Goal: Information Seeking & Learning: Learn about a topic

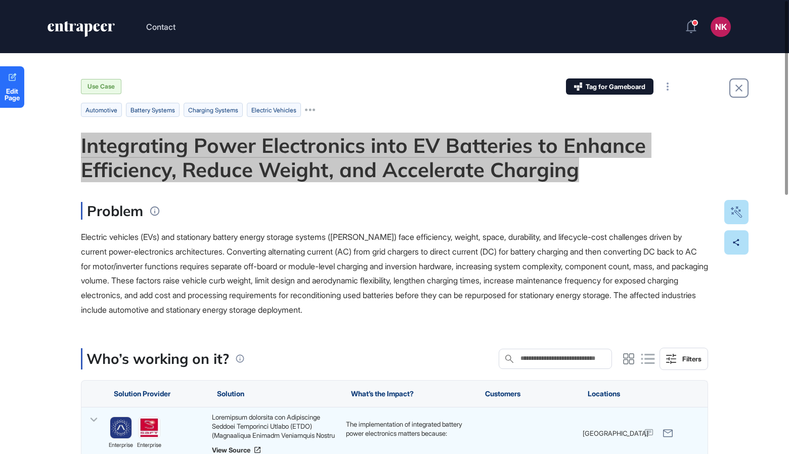
scroll to position [1, 1]
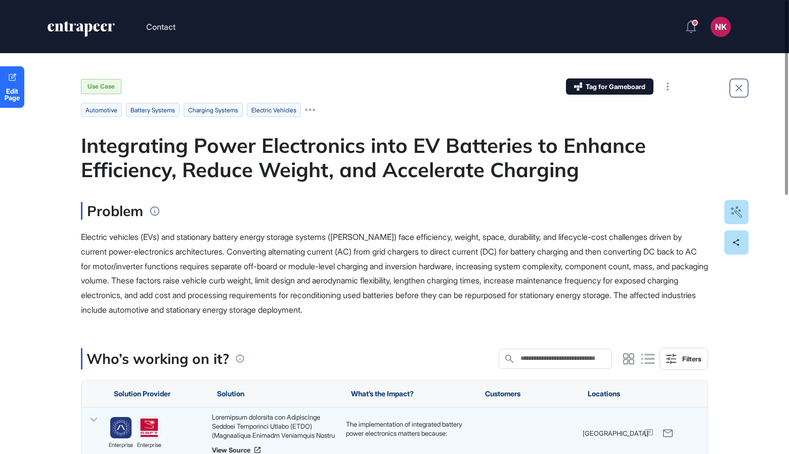
click at [120, 254] on span "Electric vehicles (EVs) and stationary battery energy storage systems (BESS) fa…" at bounding box center [394, 273] width 627 height 83
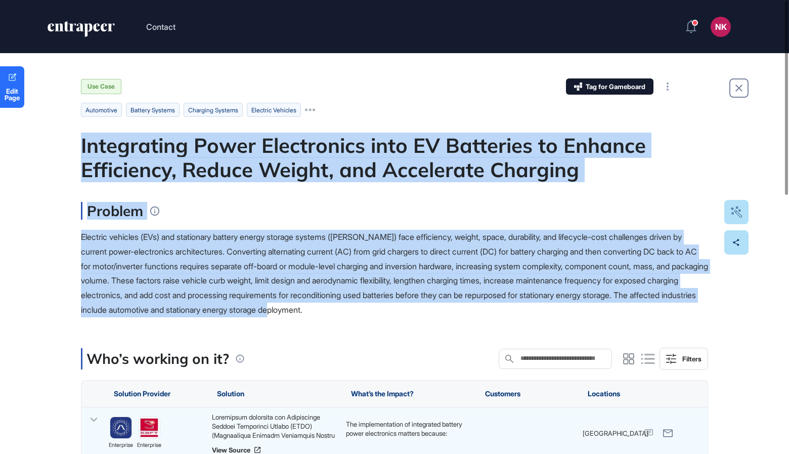
drag, startPoint x: 82, startPoint y: 143, endPoint x: 525, endPoint y: 307, distance: 472.5
copy main "Integrating Power Electronics into EV Batteries to Enhance Efficiency, Reduce W…"
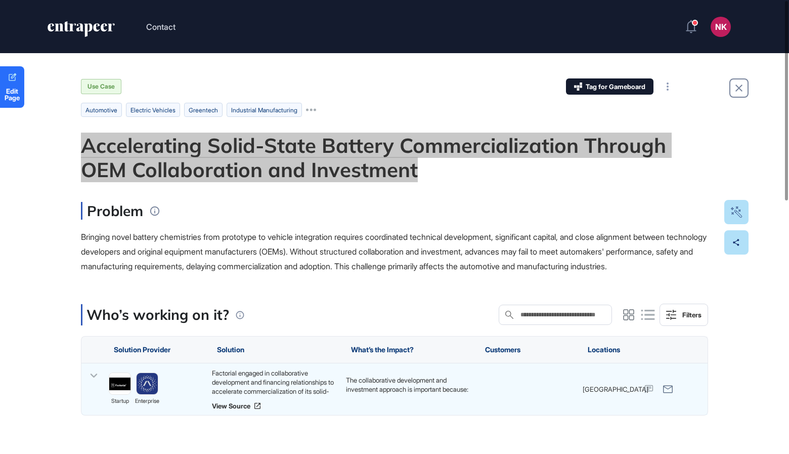
scroll to position [1, 1]
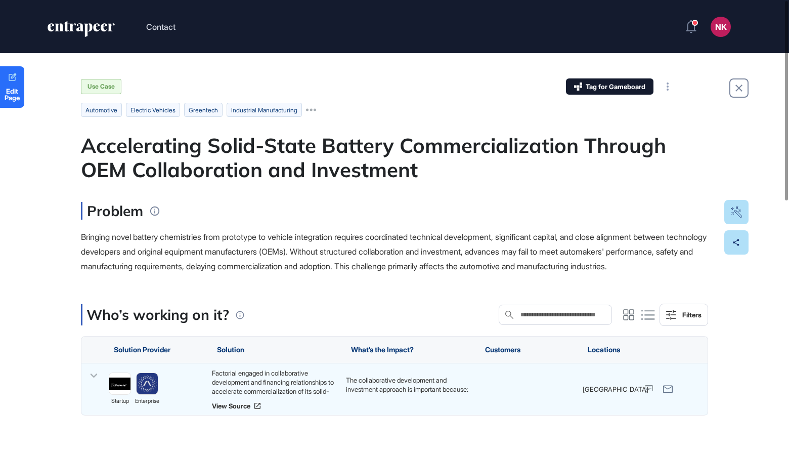
click at [143, 246] on div "Bringing novel battery chemistries from prototype to vehicle integration requir…" at bounding box center [394, 251] width 627 height 43
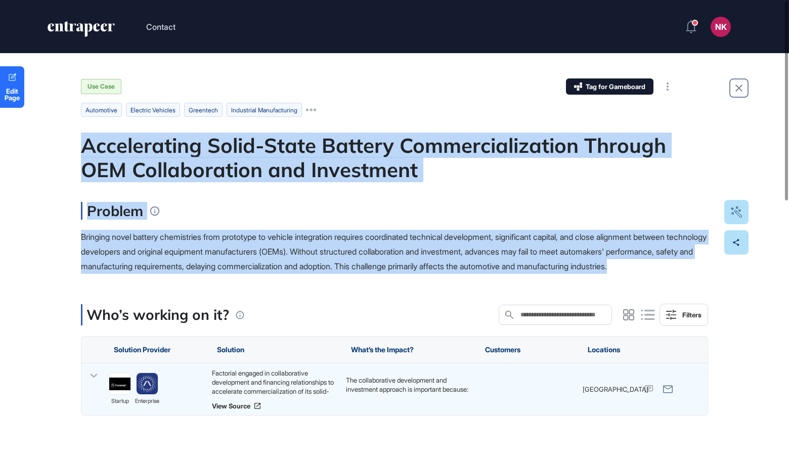
drag, startPoint x: 83, startPoint y: 146, endPoint x: 146, endPoint y: 284, distance: 151.9
copy main "Accelerating Solid-State Battery Commercialization Through OEM Collaboration an…"
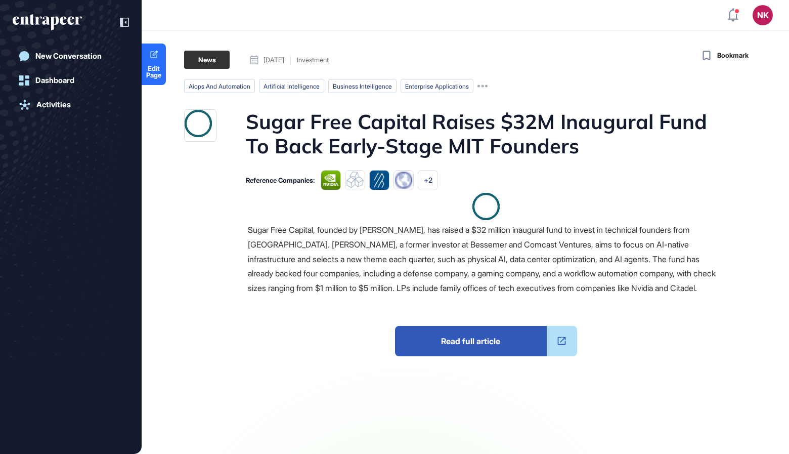
scroll to position [1, 1]
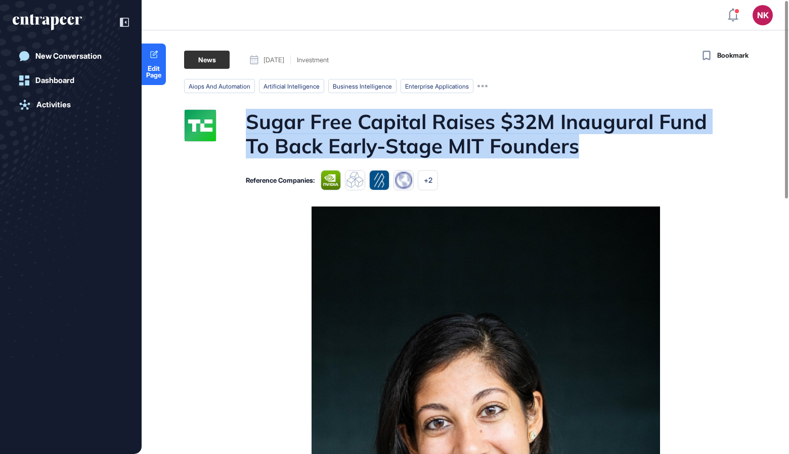
drag, startPoint x: 251, startPoint y: 125, endPoint x: 597, endPoint y: 150, distance: 346.8
click at [597, 150] on h1 "Sugar Free Capital Raises $32M Inaugural Fund To Back Early-Stage MIT Founders" at bounding box center [485, 133] width 478 height 49
copy h1 "Sugar Free Capital Raises $32M Inaugural Fund To Back Early-Stage MIT Founders"
click at [349, 147] on h1 "Sugar Free Capital Raises $32M Inaugural Fund To Back Early-Stage MIT Founders" at bounding box center [485, 133] width 478 height 49
drag, startPoint x: 250, startPoint y: 120, endPoint x: 578, endPoint y: 148, distance: 328.9
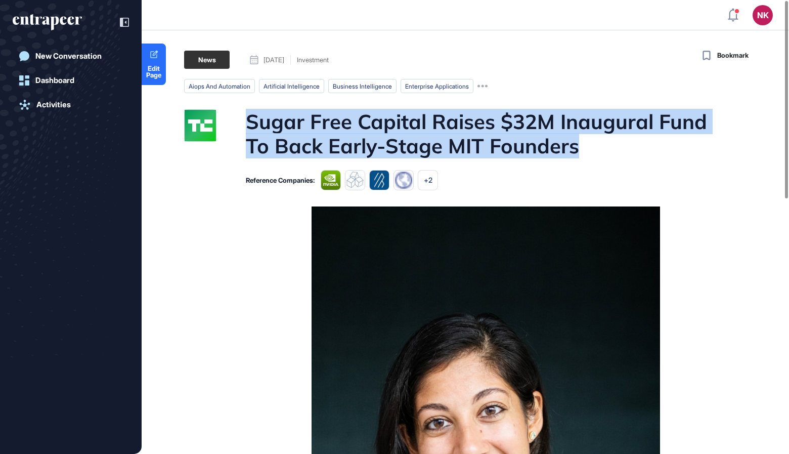
click at [578, 148] on h1 "Sugar Free Capital Raises $32M Inaugural Fund To Back Early-Stage MIT Founders" at bounding box center [485, 133] width 478 height 49
copy h1 "Sugar Free Capital Raises $32M Inaugural Fund To Back Early-Stage MIT Founders"
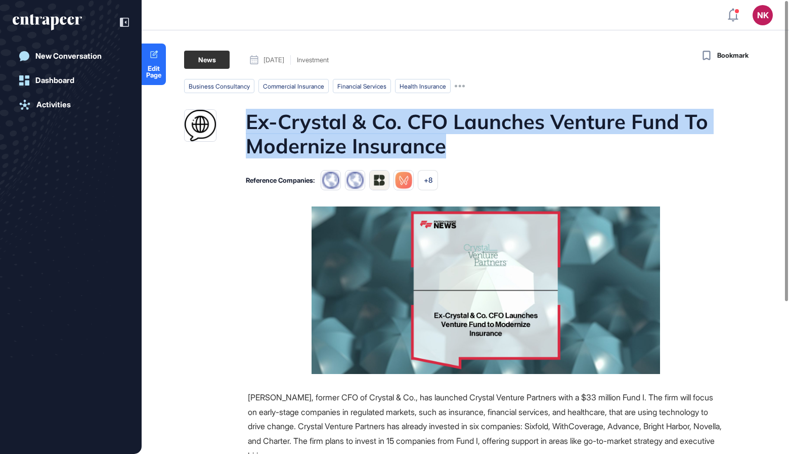
drag, startPoint x: 249, startPoint y: 121, endPoint x: 448, endPoint y: 146, distance: 199.7
click at [448, 146] on h1 "Ex-Crystal & Co. CFO Launches Venture Fund To Modernize Insurance" at bounding box center [485, 133] width 478 height 49
copy h1 "Ex-Crystal & Co. CFO Launches Venture Fund To Modernize Insurance"
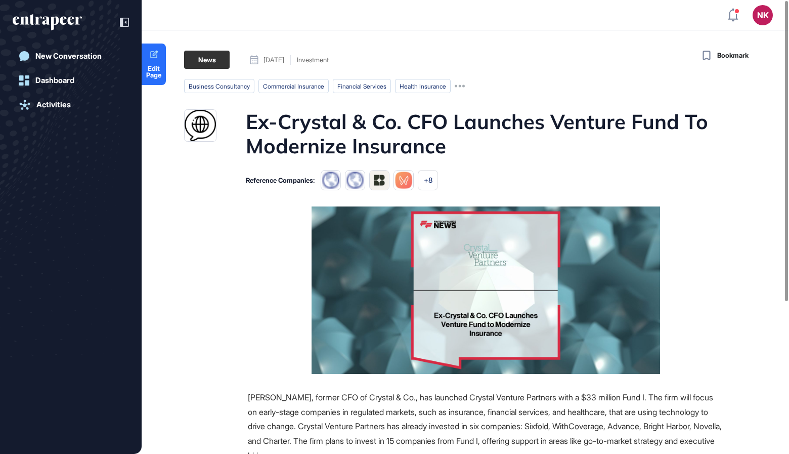
click at [397, 143] on h1 "Ex-Crystal & Co. CFO Launches Venture Fund To Modernize Insurance" at bounding box center [485, 133] width 478 height 49
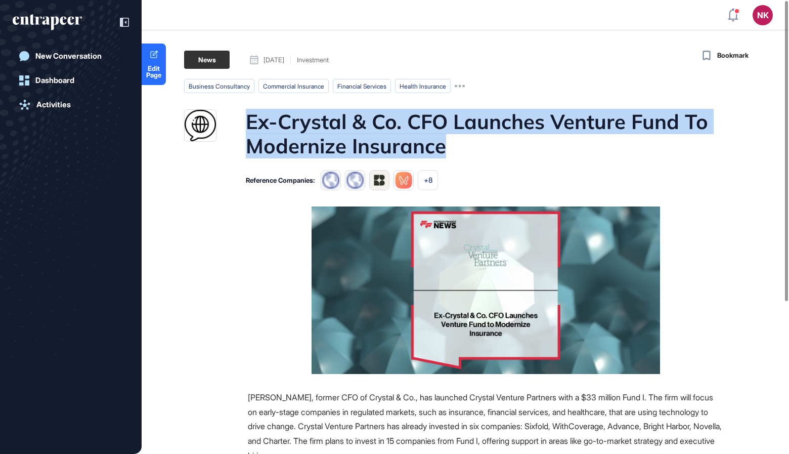
drag, startPoint x: 443, startPoint y: 147, endPoint x: 246, endPoint y: 129, distance: 197.5
click at [246, 129] on h1 "Ex-Crystal & Co. CFO Launches Venture Fund To Modernize Insurance" at bounding box center [485, 133] width 478 height 49
copy h1 "Ex-Crystal & Co. CFO Launches Venture Fund To Modernize Insurance"
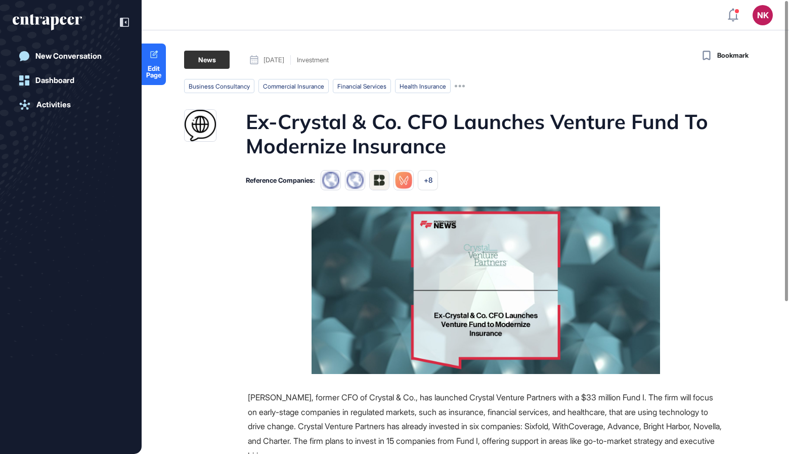
click at [414, 146] on h1 "Ex-Crystal & Co. CFO Launches Venture Fund To Modernize Insurance" at bounding box center [485, 133] width 478 height 49
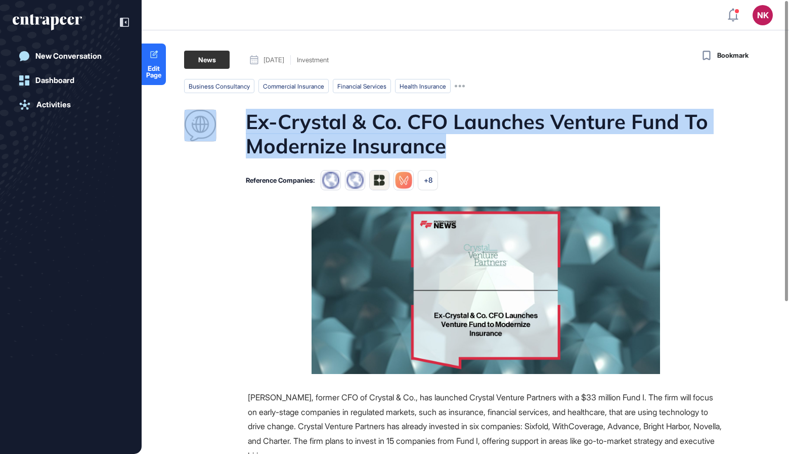
drag, startPoint x: 444, startPoint y: 145, endPoint x: 228, endPoint y: 132, distance: 216.8
click at [228, 132] on div "Ex-Crystal & Co. CFO Launches Venture Fund To Modernize Insurance" at bounding box center [454, 133] width 540 height 49
copy div "Ex-Crystal & Co. CFO Launches Venture Fund To Modernize Insurance"
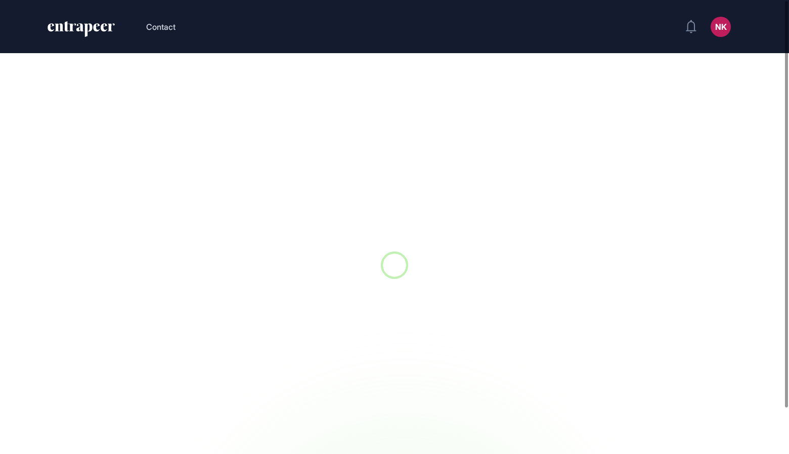
scroll to position [1, 1]
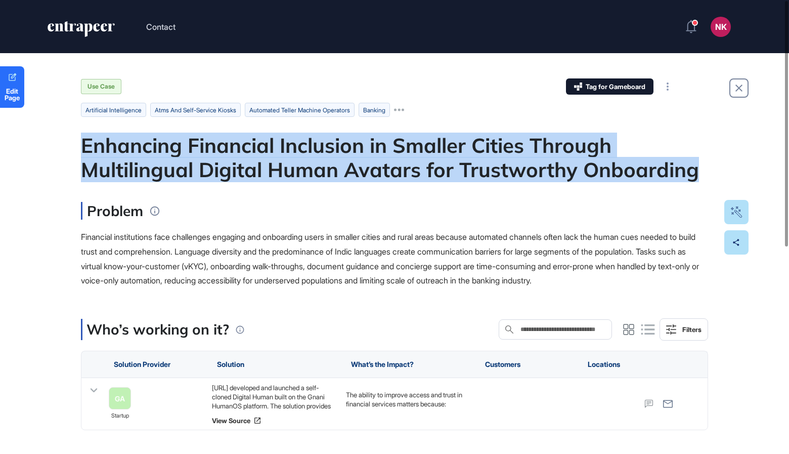
drag, startPoint x: 84, startPoint y: 143, endPoint x: 700, endPoint y: 176, distance: 617.3
click at [700, 176] on div "Enhancing Financial Inclusion in Smaller Cities Through Multilingual Digital Hu…" at bounding box center [394, 157] width 627 height 49
copy div "Enhancing Financial Inclusion in Smaller Cities Through Multilingual Digital Hu…"
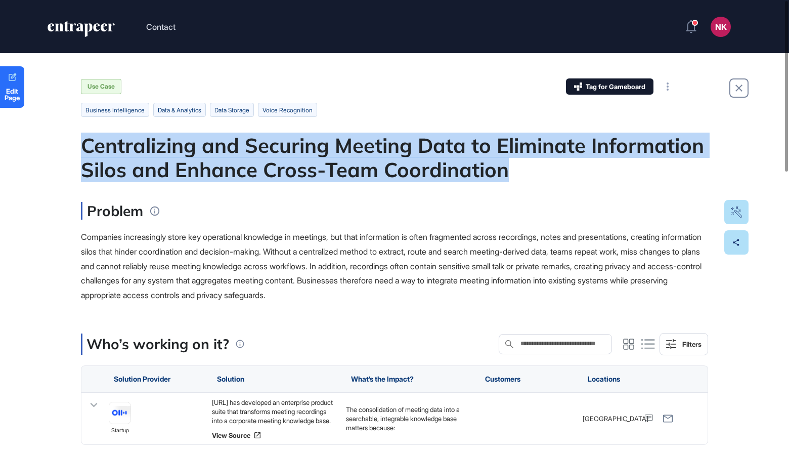
drag, startPoint x: 524, startPoint y: 176, endPoint x: 83, endPoint y: 151, distance: 441.7
click at [83, 151] on div "Centralizing and Securing Meeting Data to Eliminate Information Silos and Enhan…" at bounding box center [394, 157] width 627 height 49
copy div "Centralizing and Securing Meeting Data to Eliminate Information Silos and Enhan…"
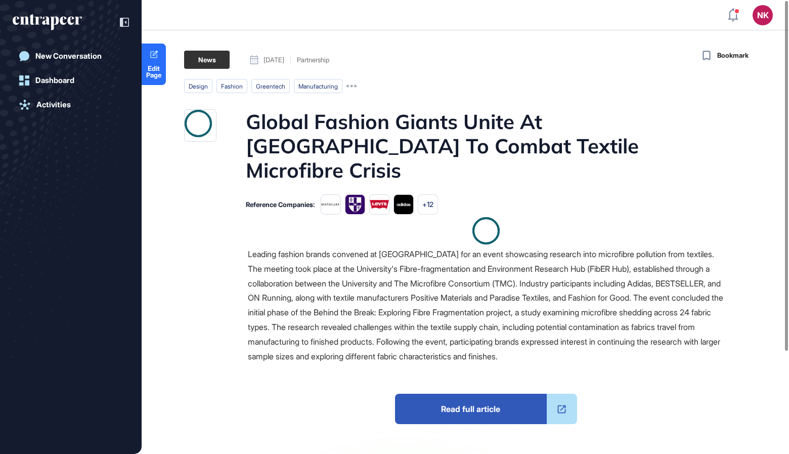
scroll to position [1, 1]
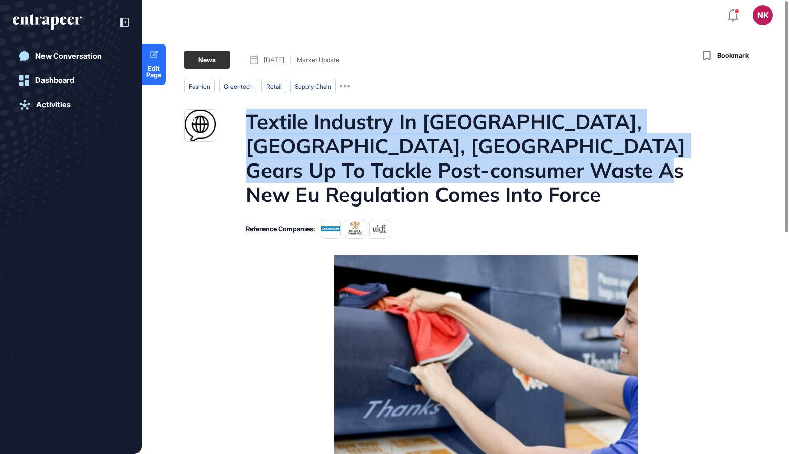
drag, startPoint x: 250, startPoint y: 119, endPoint x: 549, endPoint y: 165, distance: 302.9
click at [550, 165] on h1 "Textile Industry In Uk, Germany, France Gears Up To Tackle Post-consumer Waste …" at bounding box center [485, 157] width 478 height 97
copy h1 "Textile Industry In Uk, Germany, France Gears Up To Tackle Post-consumer Waste …"
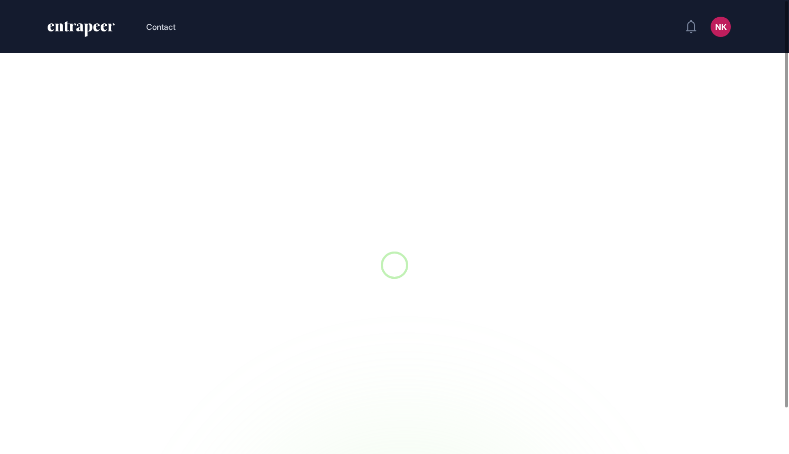
scroll to position [1, 1]
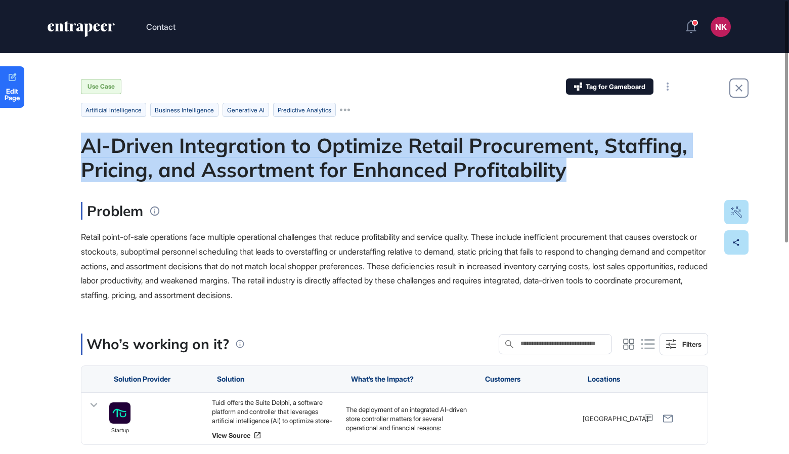
drag, startPoint x: 572, startPoint y: 175, endPoint x: 79, endPoint y: 137, distance: 494.6
click at [79, 137] on div "Edit Page Use Case Tag for Gameboard Build Partner Invest Acquire artificial in…" at bounding box center [394, 437] width 789 height 769
copy div "AI-Driven Integration to Optimize Retail Procurement, Staffing, Pricing, and As…"
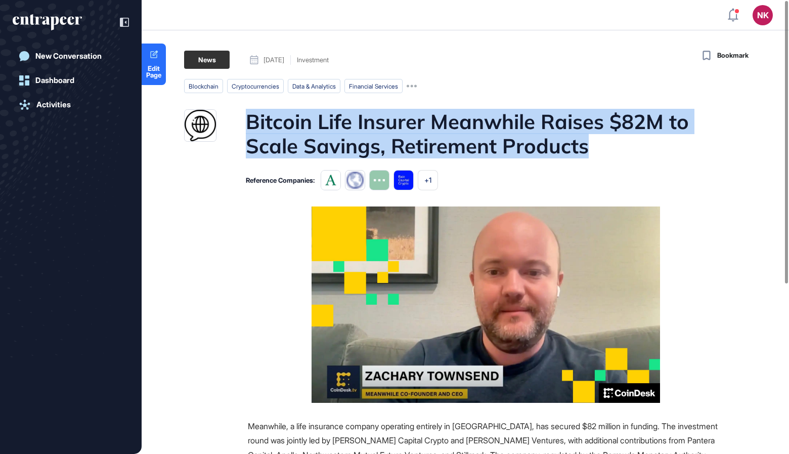
drag, startPoint x: 248, startPoint y: 119, endPoint x: 592, endPoint y: 139, distance: 343.9
click at [592, 139] on h1 "Bitcoin Life Insurer Meanwhile Raises $82M to Scale Savings, Retirement Products" at bounding box center [485, 133] width 478 height 49
copy h1 "Bitcoin Life Insurer Meanwhile Raises $82M to Scale Savings, Retirement Products"
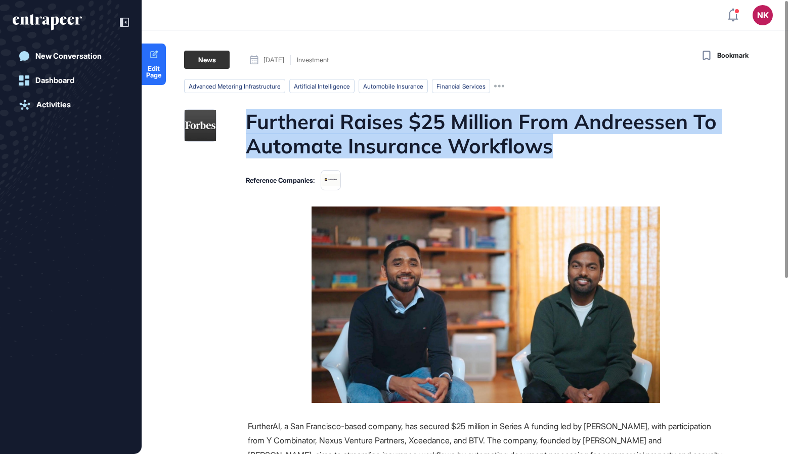
drag, startPoint x: 249, startPoint y: 116, endPoint x: 558, endPoint y: 142, distance: 309.5
click at [558, 142] on h1 "Furtherai Raises $25 Million From Andreessen To Automate Insurance Workflows" at bounding box center [485, 133] width 478 height 49
copy h1 "Furtherai Raises $25 Million From Andreessen To Automate Insurance Workflows"
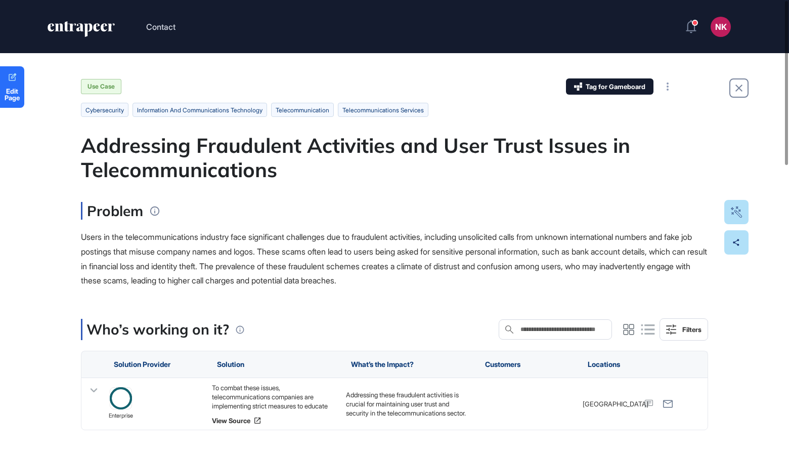
scroll to position [1, 1]
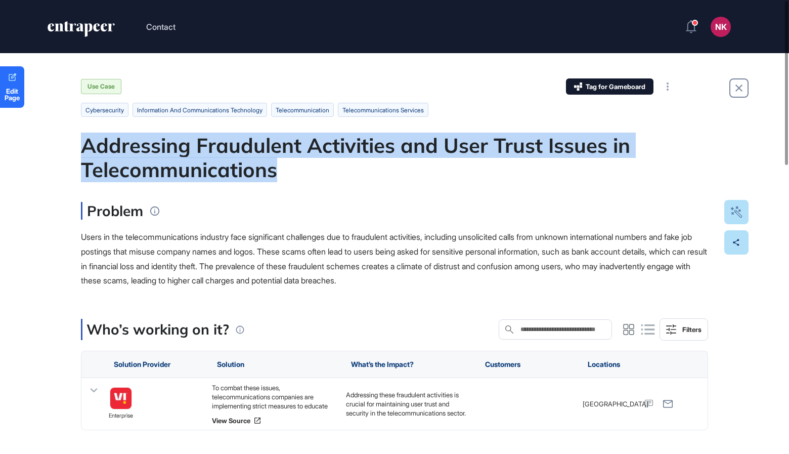
drag, startPoint x: 82, startPoint y: 147, endPoint x: 293, endPoint y: 171, distance: 212.3
click at [293, 171] on div "Addressing Fraudulent Activities and User Trust Issues in Telecommunications" at bounding box center [394, 157] width 627 height 49
copy div "Addressing Fraudulent Activities and User Trust Issues in Telecommunications"
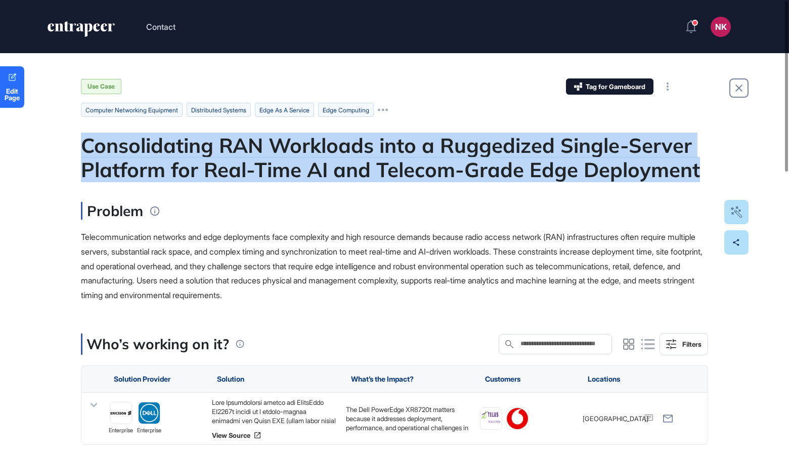
drag, startPoint x: 83, startPoint y: 145, endPoint x: 712, endPoint y: 175, distance: 629.7
copy div "Consolidating RAN Workloads into a Ruggedized Single-Server Platform for Real-T…"
